Goal: Information Seeking & Learning: Learn about a topic

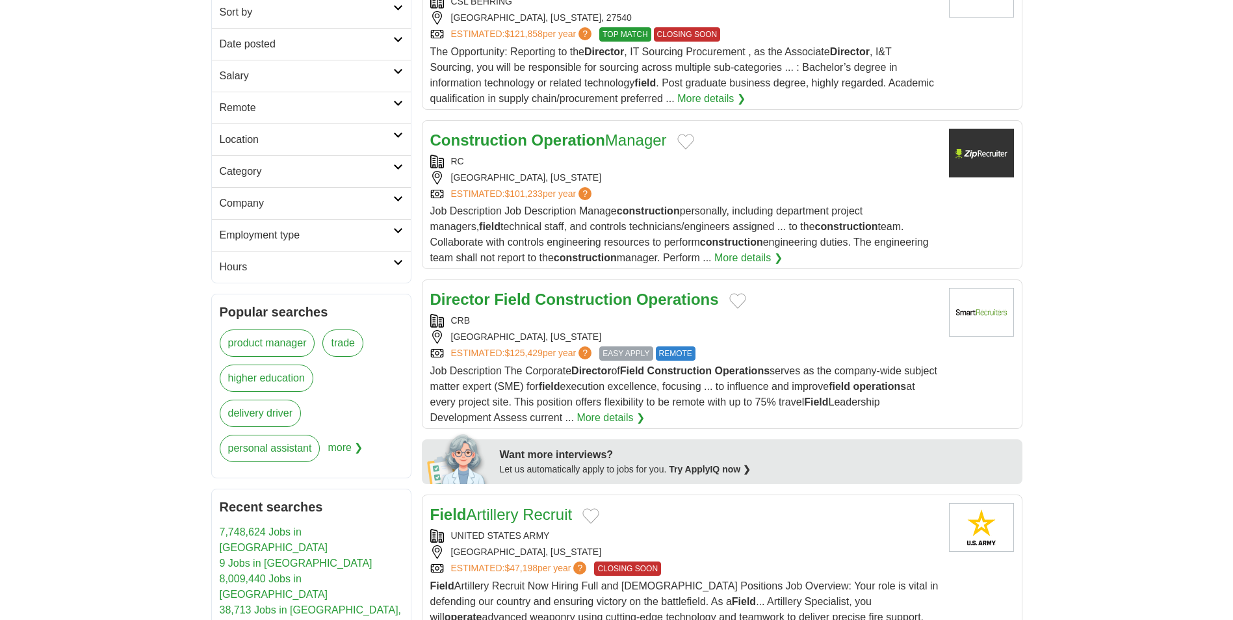
scroll to position [325, 0]
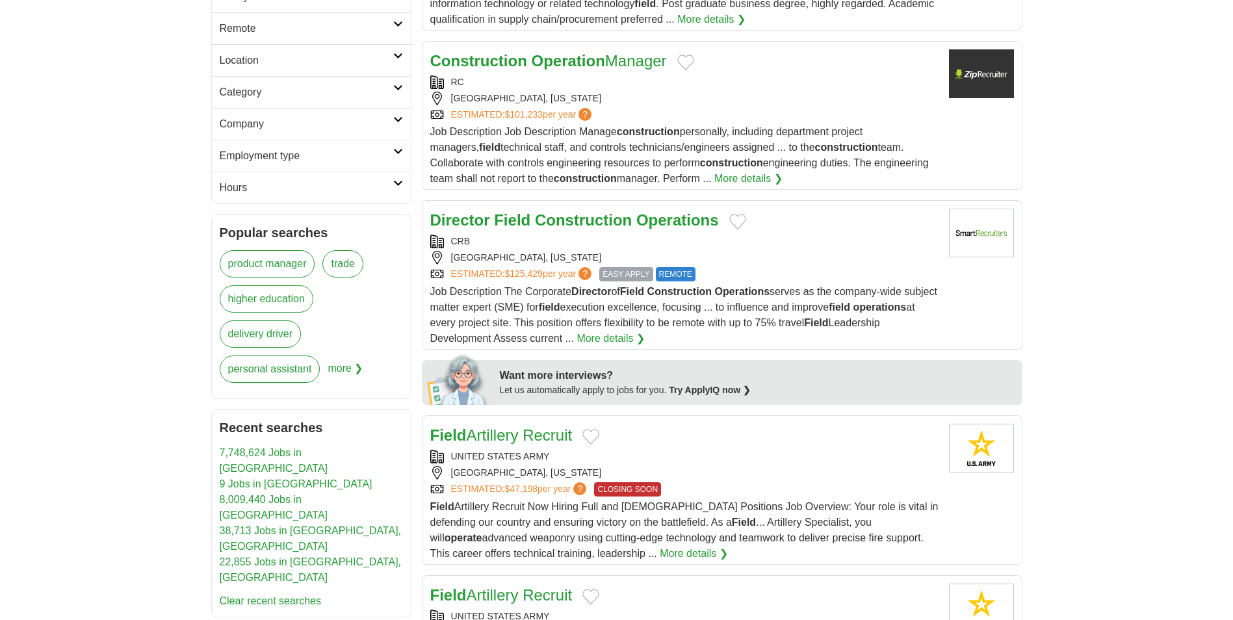
click at [645, 333] on link "More details ❯" at bounding box center [611, 339] width 68 height 16
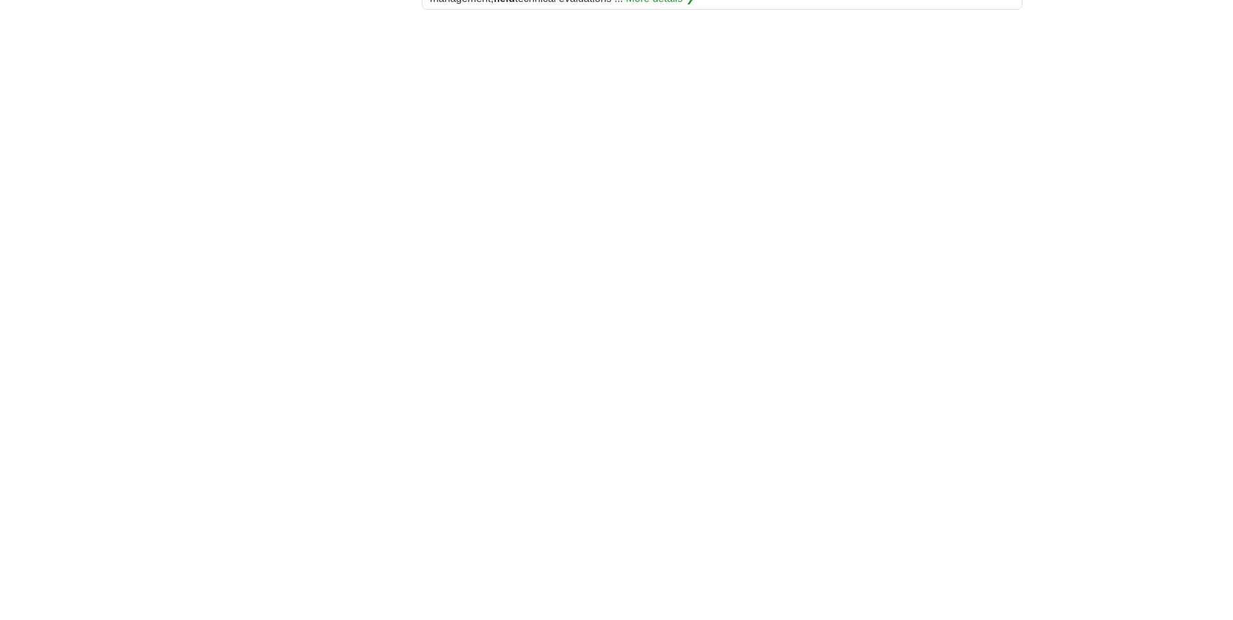
scroll to position [2210, 0]
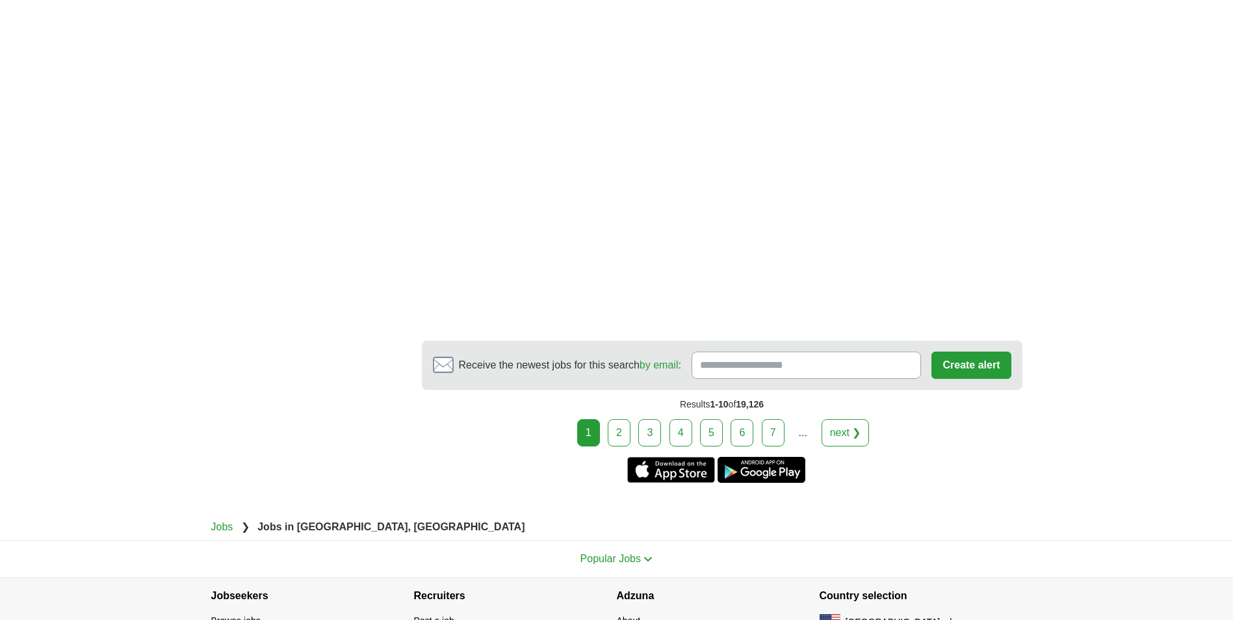
click at [624, 430] on link "2" at bounding box center [619, 432] width 23 height 27
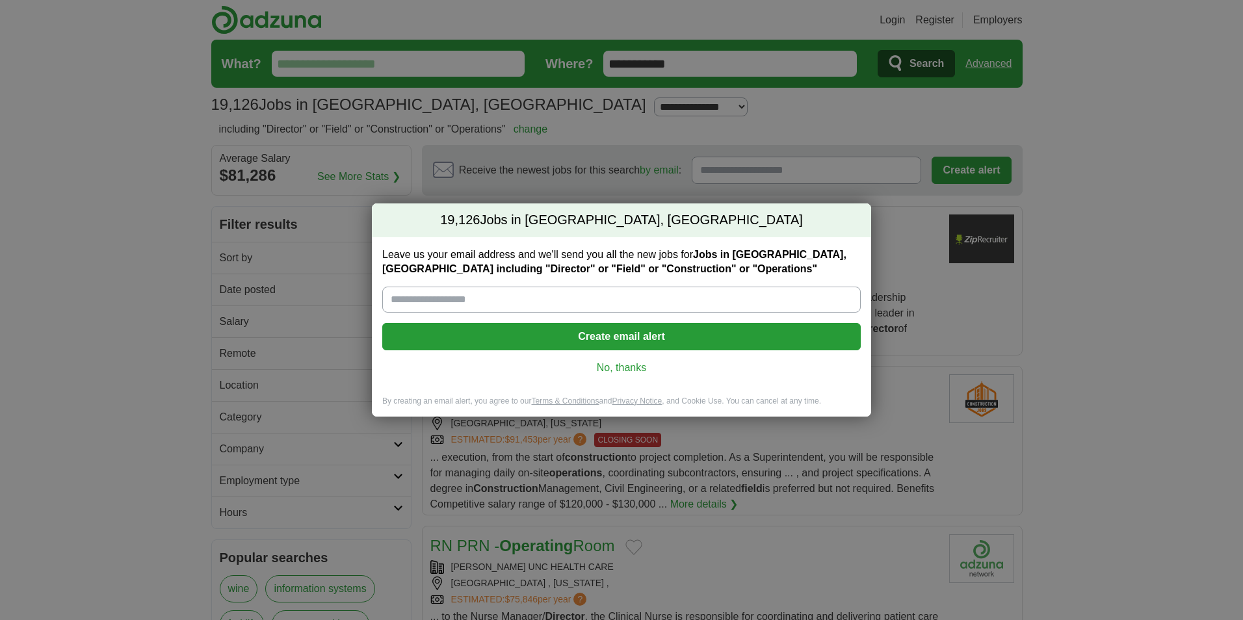
click at [627, 364] on link "No, thanks" at bounding box center [622, 368] width 458 height 14
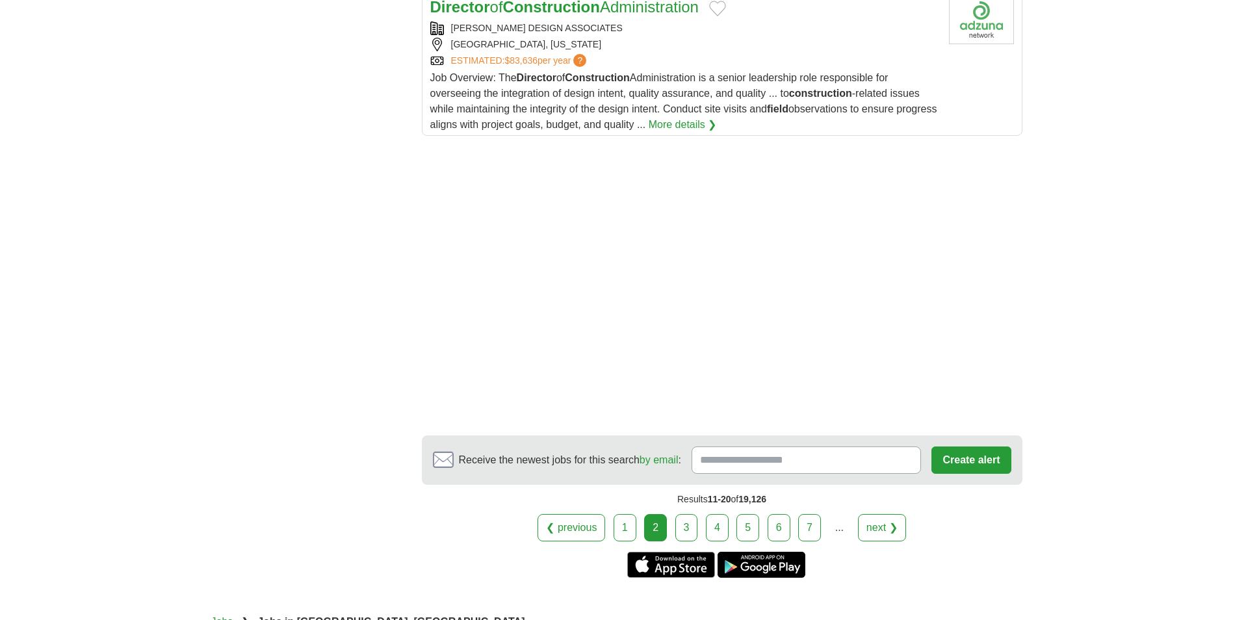
scroll to position [1885, 0]
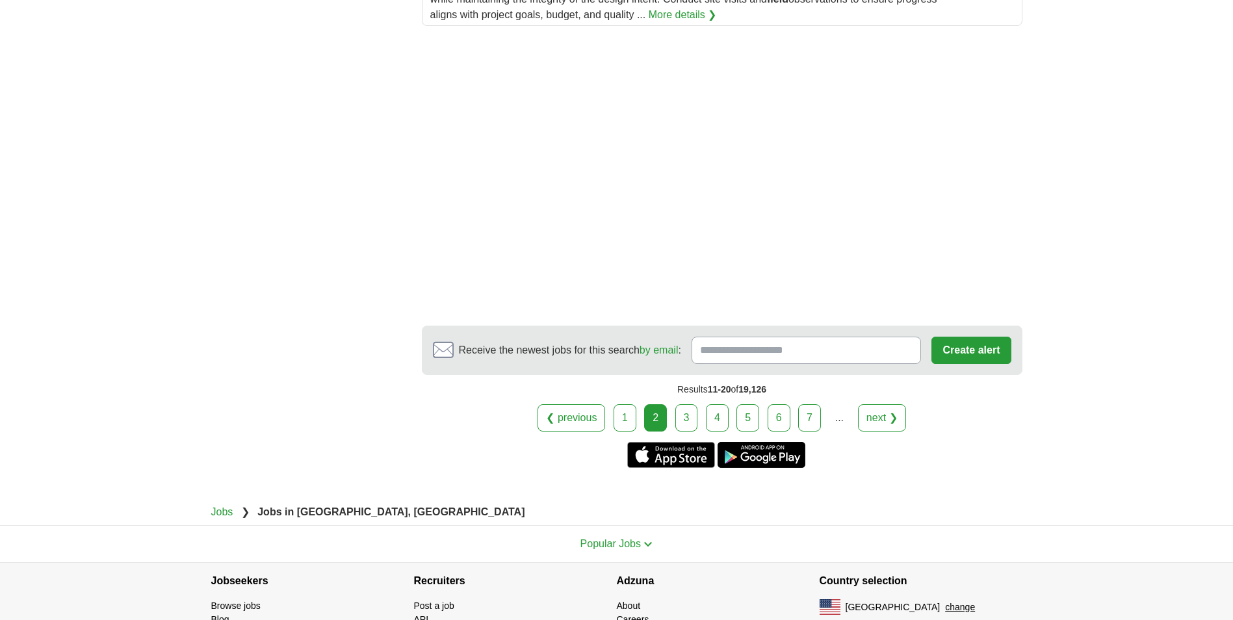
click at [686, 419] on link "3" at bounding box center [686, 417] width 23 height 27
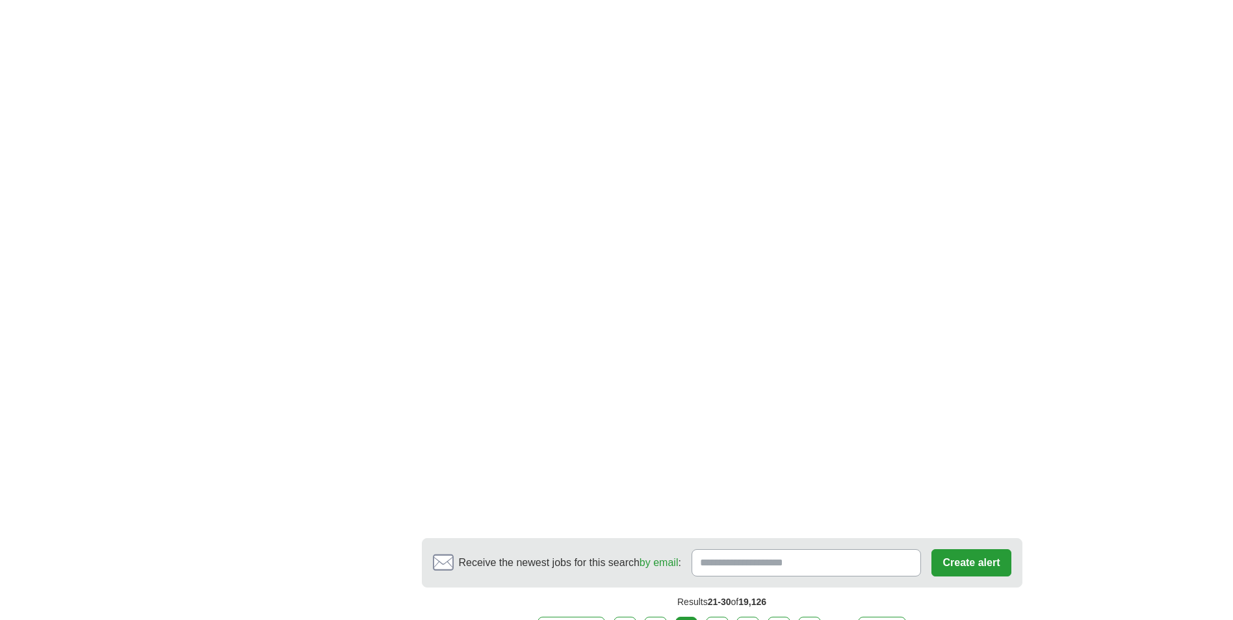
scroll to position [2080, 0]
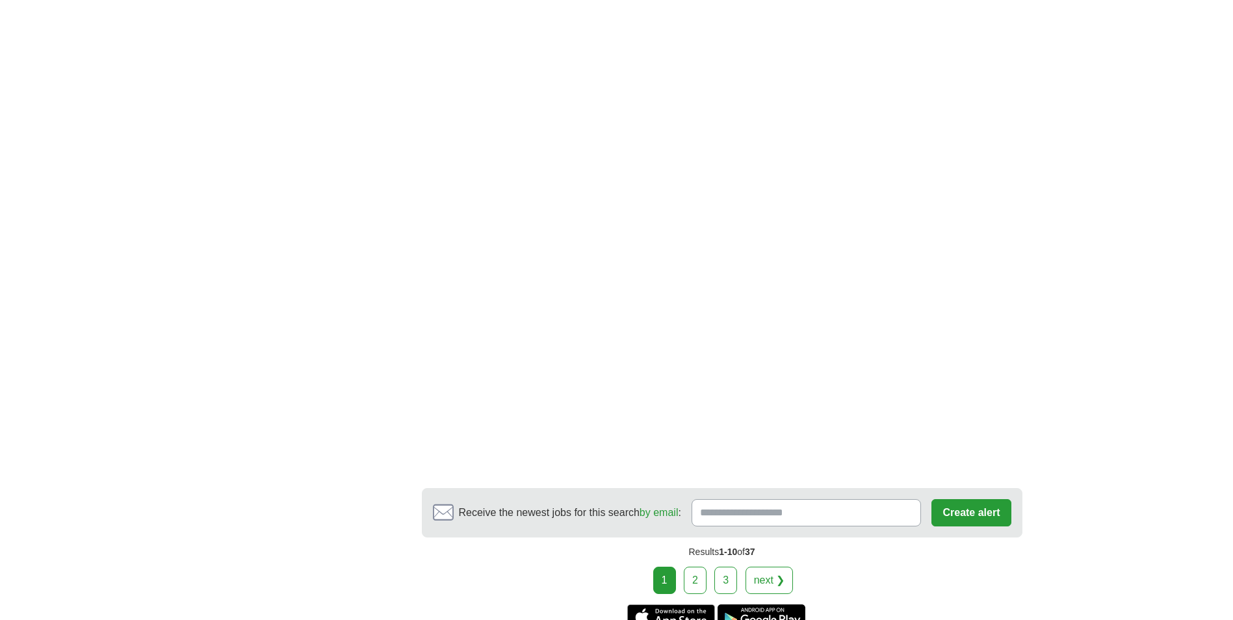
scroll to position [2015, 0]
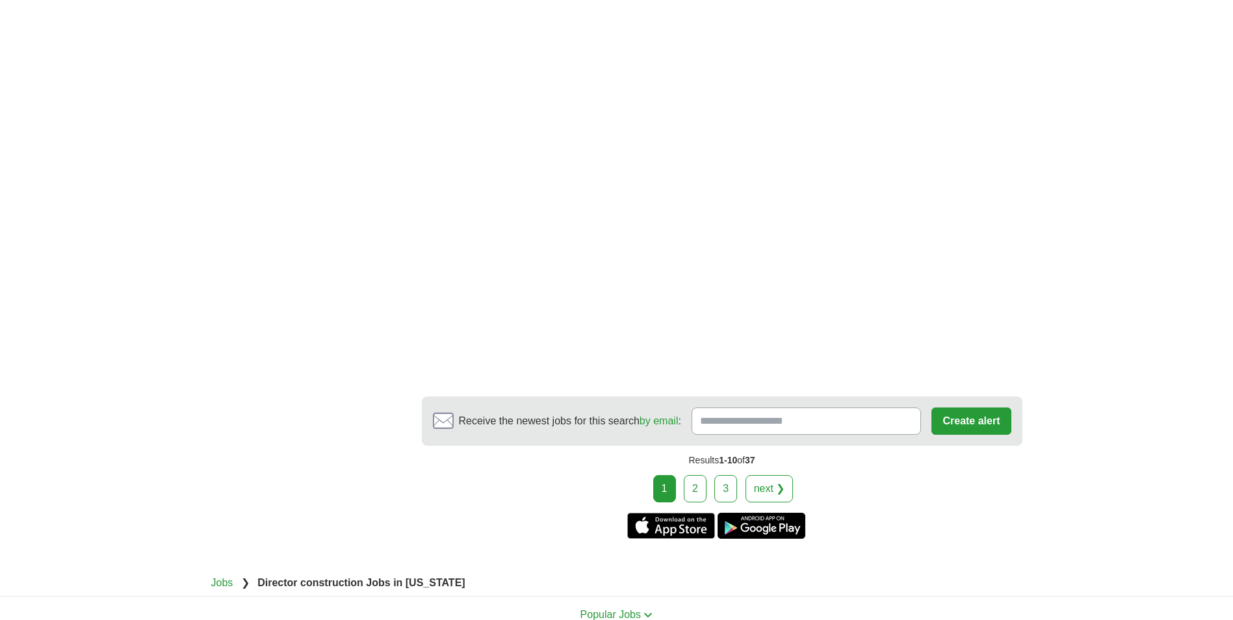
click at [696, 475] on link "2" at bounding box center [695, 488] width 23 height 27
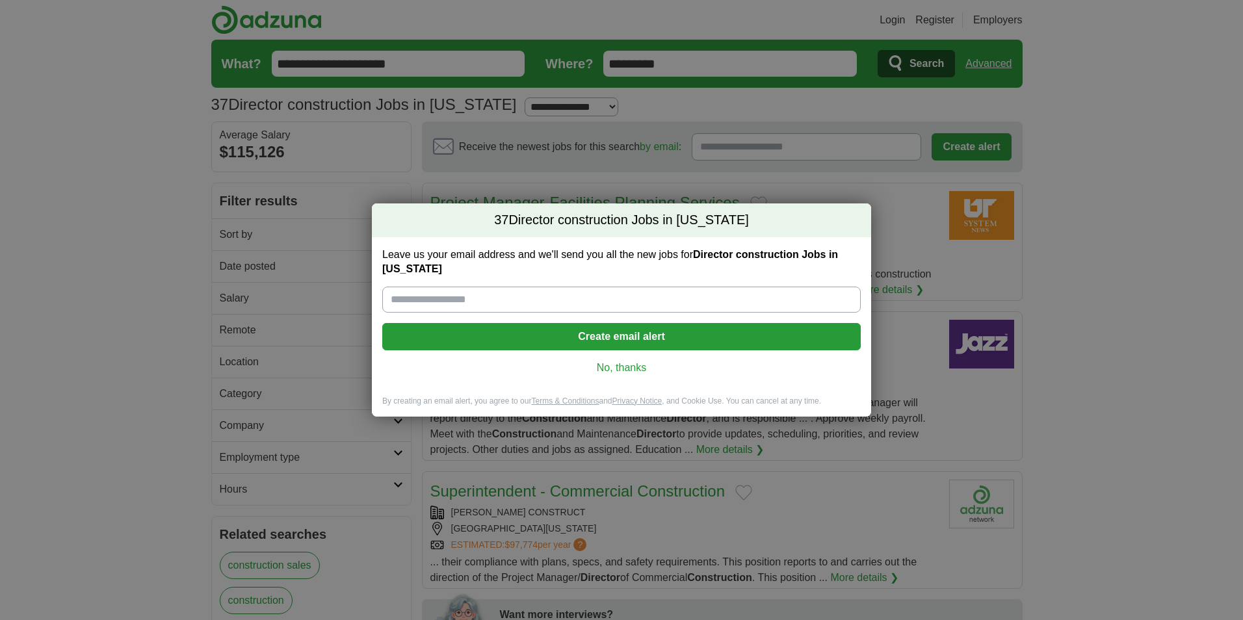
click at [638, 367] on link "No, thanks" at bounding box center [622, 368] width 458 height 14
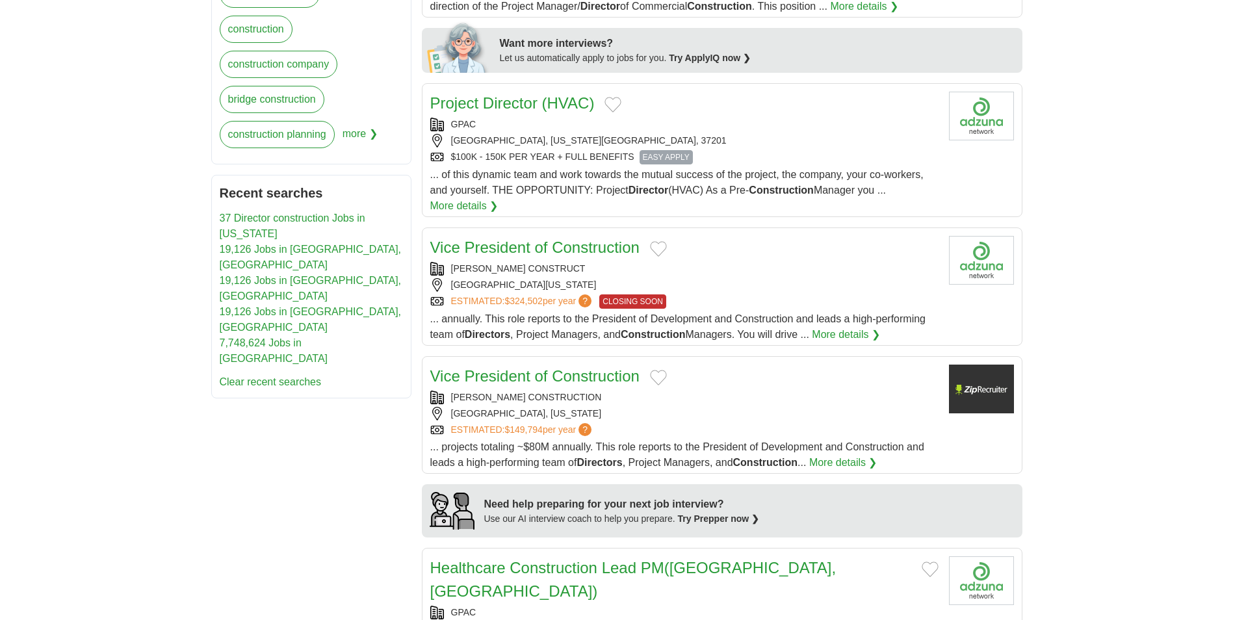
scroll to position [585, 0]
